Goal: Task Accomplishment & Management: Use online tool/utility

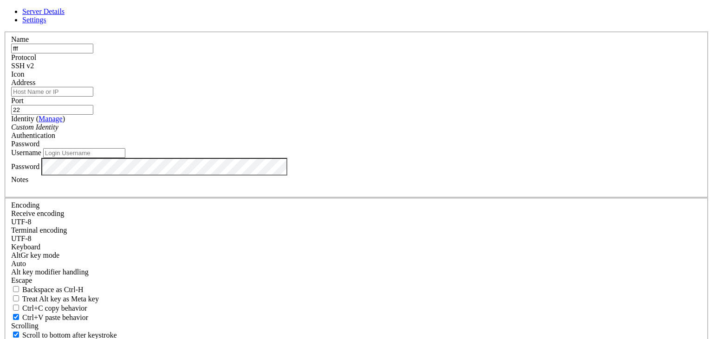
type input "fff"
click at [93, 97] on input "Address" at bounding box center [52, 92] width 82 height 10
paste input "[TECHNICAL_ID]"
type input "[TECHNICAL_ID]"
drag, startPoint x: 413, startPoint y: 118, endPoint x: 374, endPoint y: 134, distance: 42.7
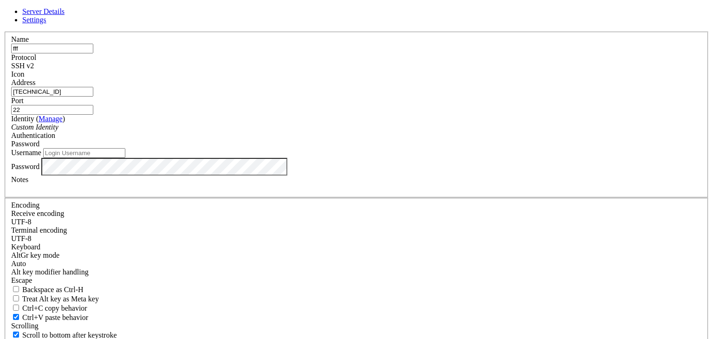
click at [93, 115] on input "22" at bounding box center [52, 110] width 82 height 10
click at [125, 158] on input "Username" at bounding box center [84, 153] width 82 height 10
click at [125, 158] on input "r" at bounding box center [84, 153] width 82 height 10
type input "root"
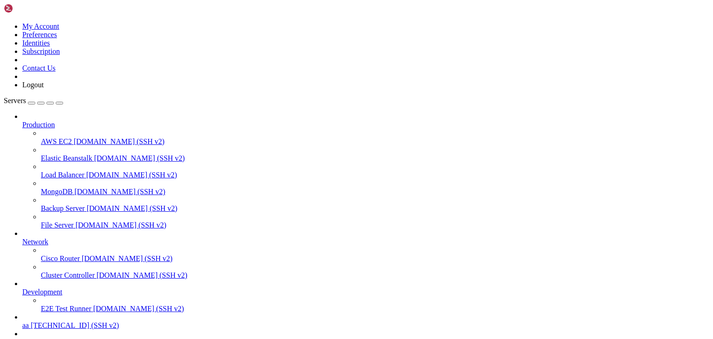
scroll to position [85, 0]
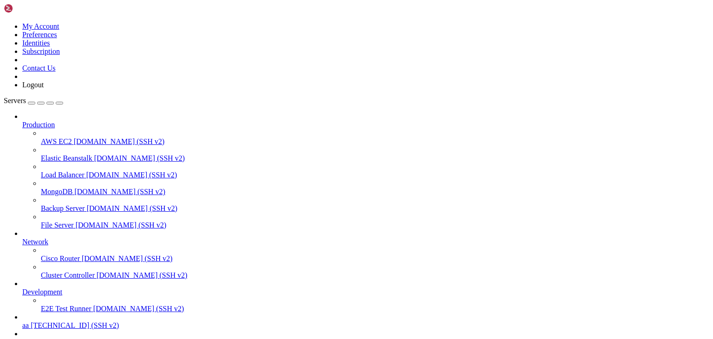
type input "/root"
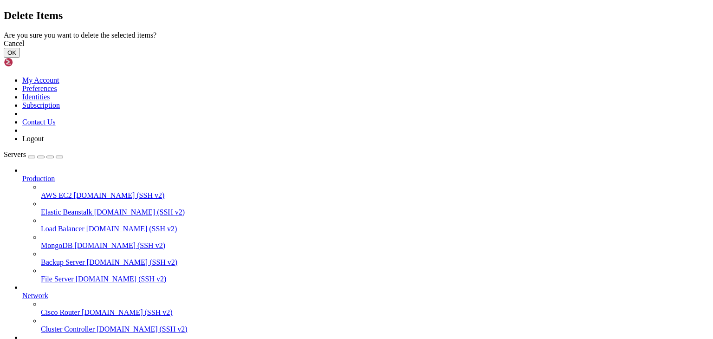
click at [20, 58] on button "OK" at bounding box center [12, 53] width 16 height 10
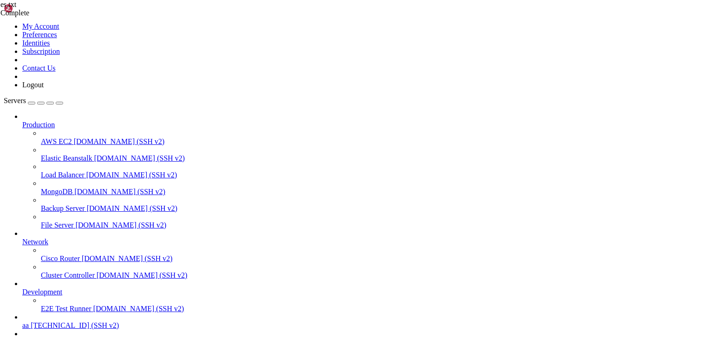
scroll to position [46, 0]
type textarea "# end"
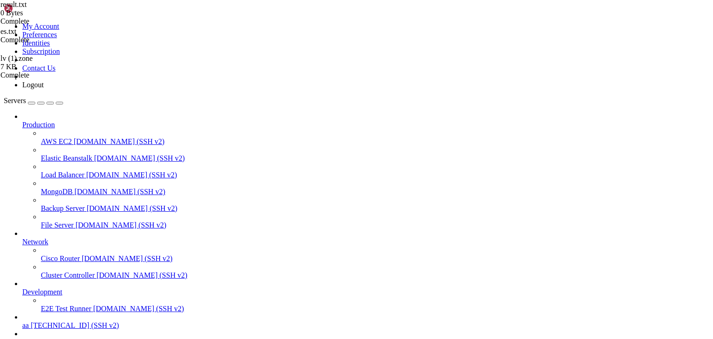
scroll to position [67, 0]
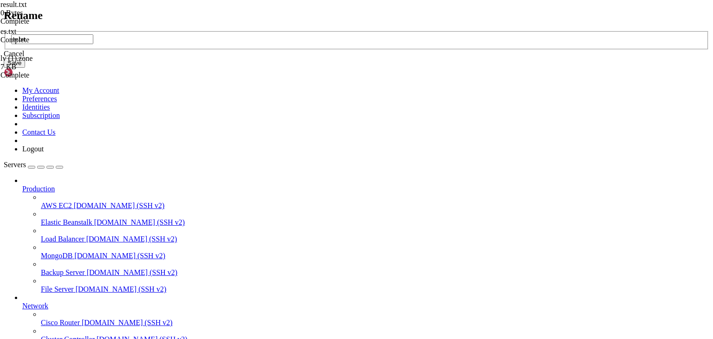
type input "lv.txt"
click at [25, 68] on button "Save" at bounding box center [14, 63] width 21 height 10
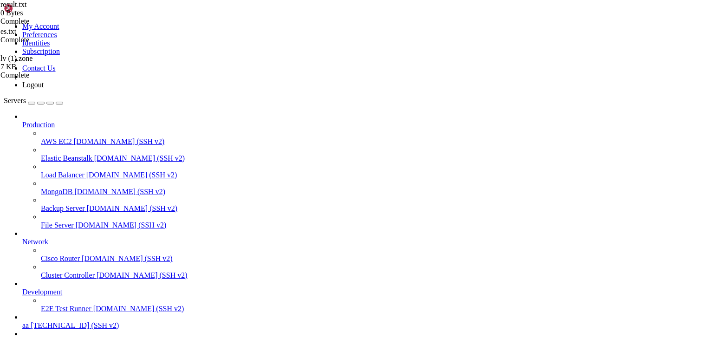
scroll to position [0, 0]
drag, startPoint x: 103, startPoint y: 685, endPoint x: 395, endPoint y: 679, distance: 291.5
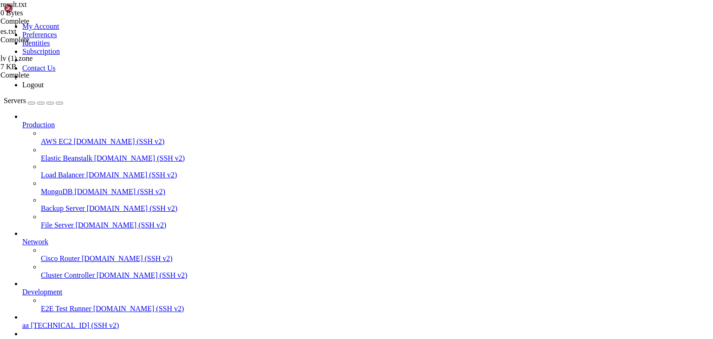
scroll to position [46, 0]
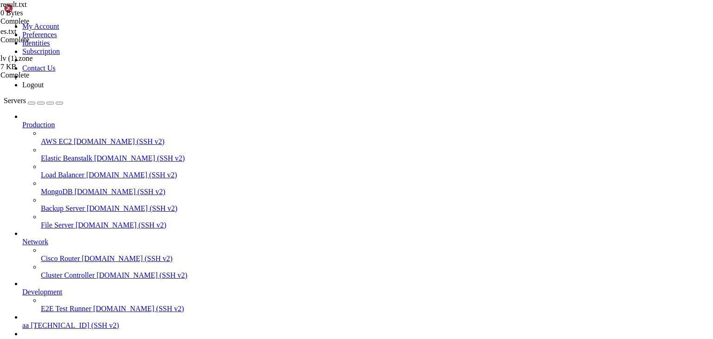
click at [676, 303] on div "es.txt Complete result.txt 0 Bytes Complete lv (1).zone 7 KB Complete result.tx…" at bounding box center [356, 169] width 713 height 339
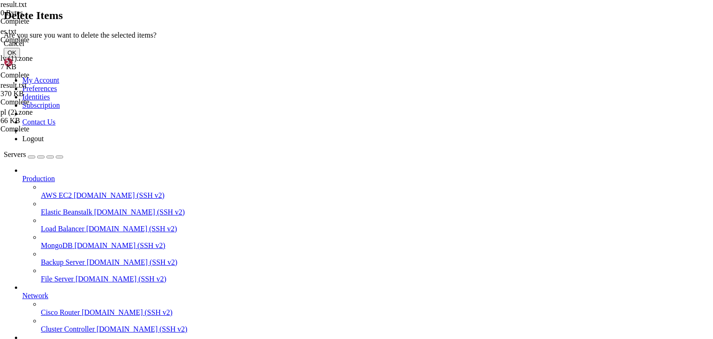
click at [20, 58] on button "OK" at bounding box center [12, 53] width 16 height 10
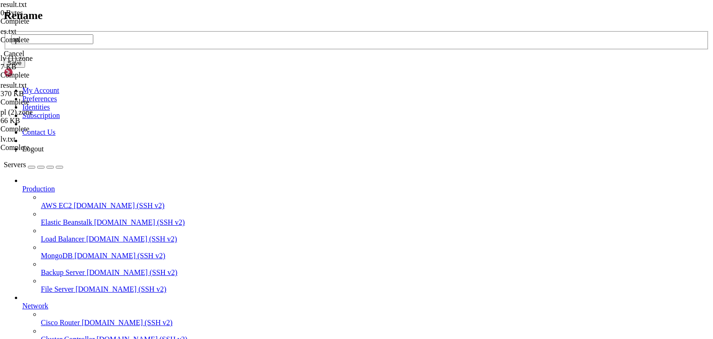
type input "з"
type input "pl.txt"
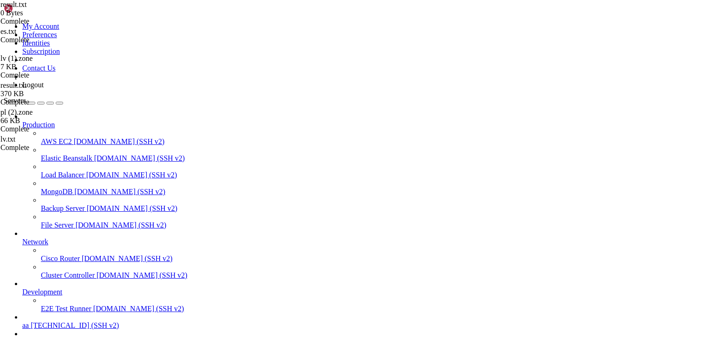
drag, startPoint x: 169, startPoint y: 12, endPoint x: 197, endPoint y: 51, distance: 48.0
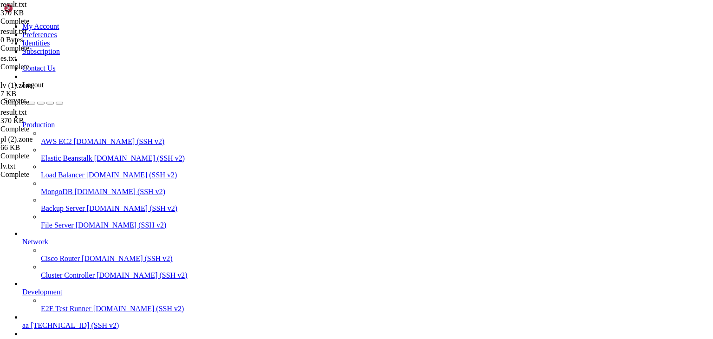
type textarea "\"
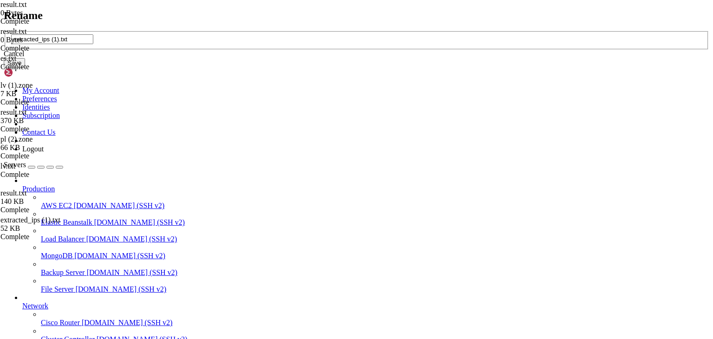
click at [93, 44] on input "extracted_ips (1).txt" at bounding box center [52, 39] width 82 height 10
drag, startPoint x: 327, startPoint y: 168, endPoint x: 243, endPoint y: 171, distance: 84.1
click at [241, 68] on div "Rename extracted_ips (1).txt Cancel Save" at bounding box center [356, 38] width 705 height 59
type input "pll.txt"
click at [25, 68] on button "Save" at bounding box center [14, 63] width 21 height 10
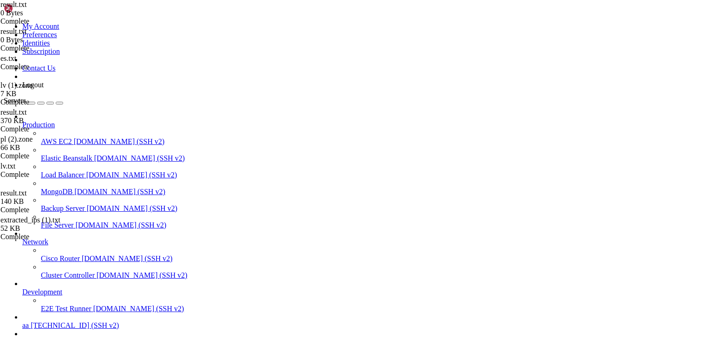
drag, startPoint x: 85, startPoint y: 748, endPoint x: 314, endPoint y: 743, distance: 229.3
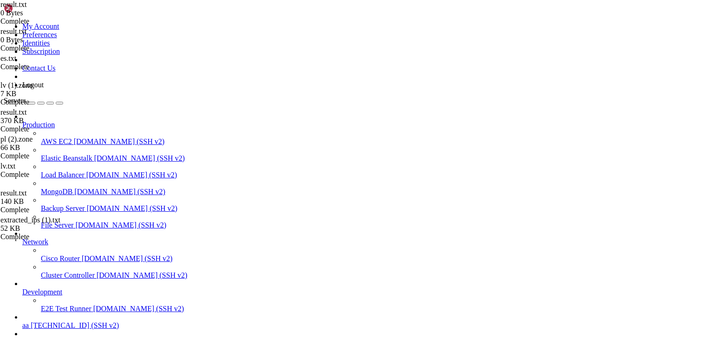
scroll to position [8922, 0]
type input "5900"
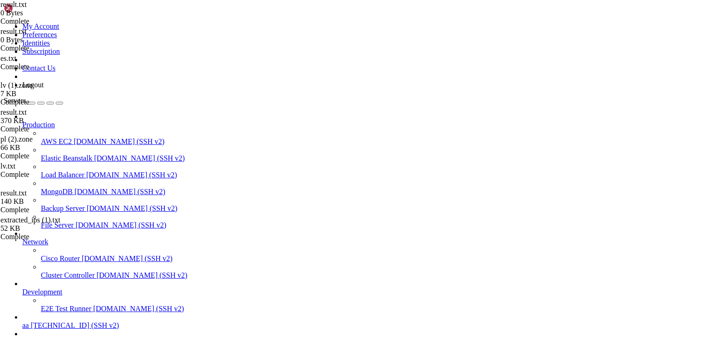
scroll to position [924, 0]
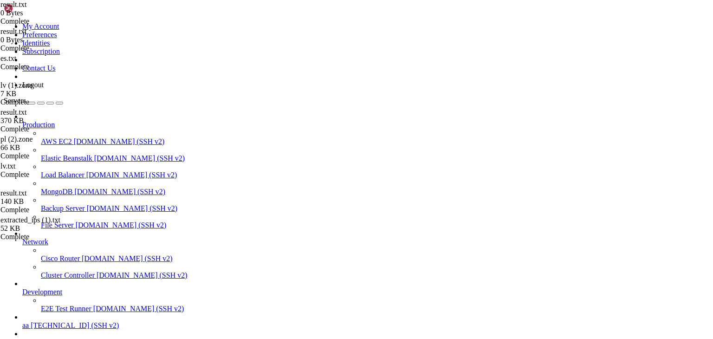
scroll to position [7494, 0]
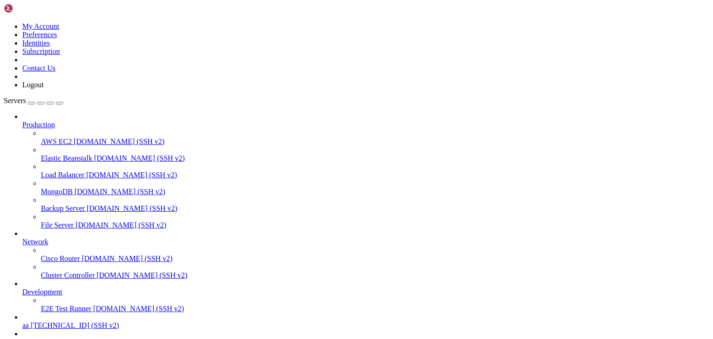
type input "/root"
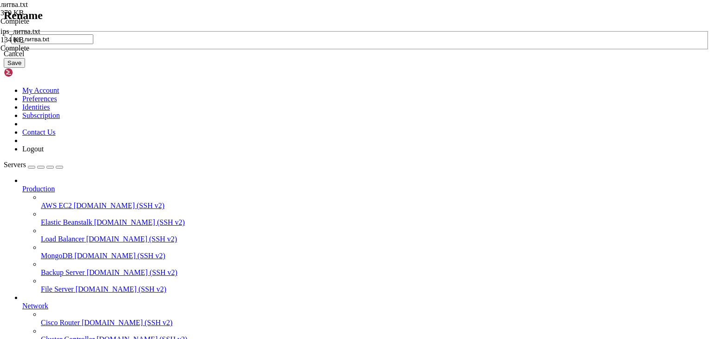
click at [93, 44] on input "ips_литва.txt" at bounding box center [52, 39] width 82 height 10
drag, startPoint x: 308, startPoint y: 168, endPoint x: 265, endPoint y: 166, distance: 43.7
click at [265, 50] on div "ips_литва.txt" at bounding box center [356, 40] width 705 height 19
type input "lv.txt"
click at [25, 68] on button "Save" at bounding box center [14, 63] width 21 height 10
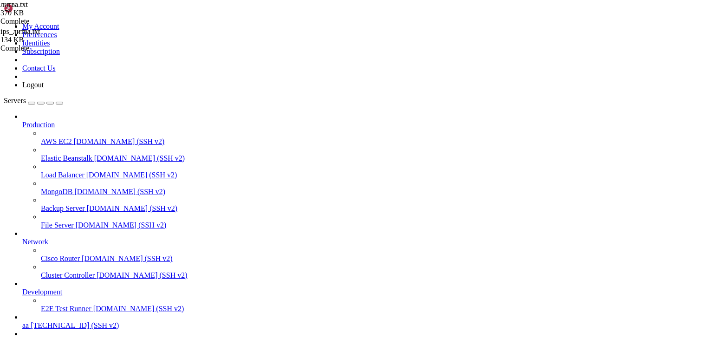
drag, startPoint x: 597, startPoint y: 836, endPoint x: 706, endPoint y: 894, distance: 123.1
drag, startPoint x: 597, startPoint y: 658, endPoint x: 699, endPoint y: 895, distance: 258.4
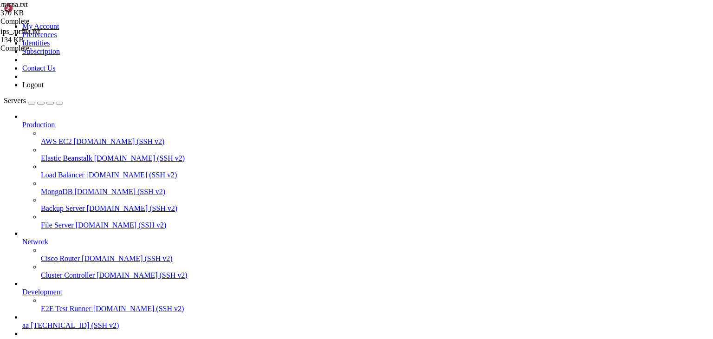
scroll to position [10515, 0]
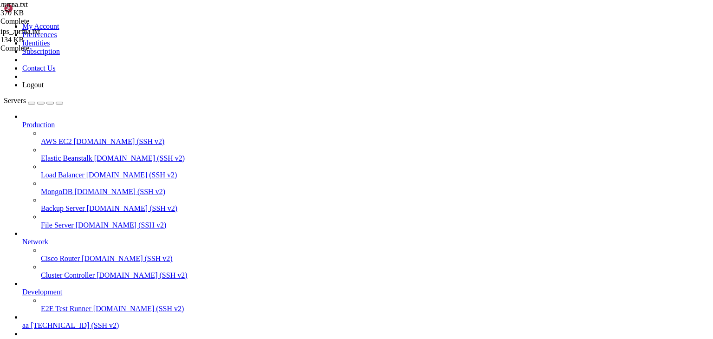
scroll to position [8621, 0]
